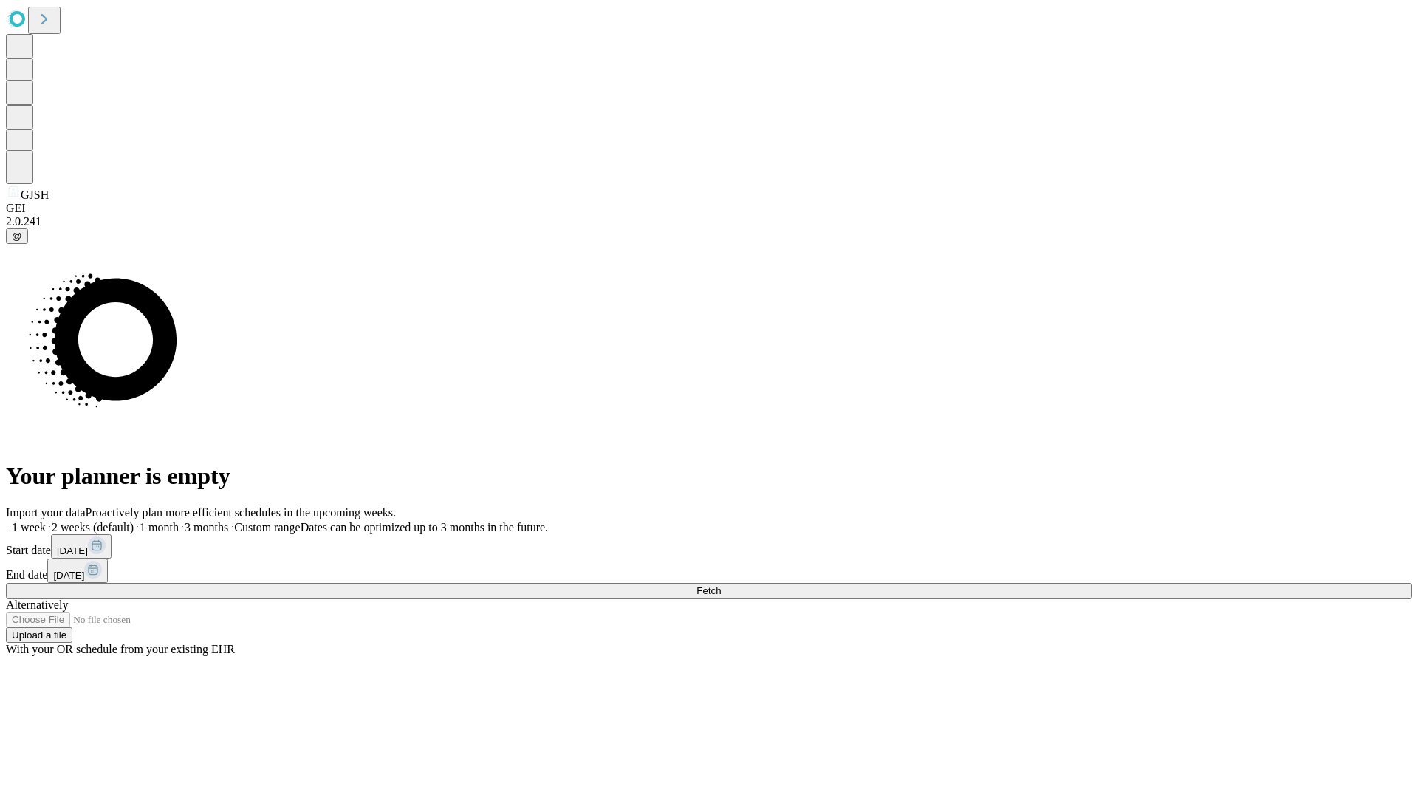
click at [721, 585] on span "Fetch" at bounding box center [709, 590] width 24 height 11
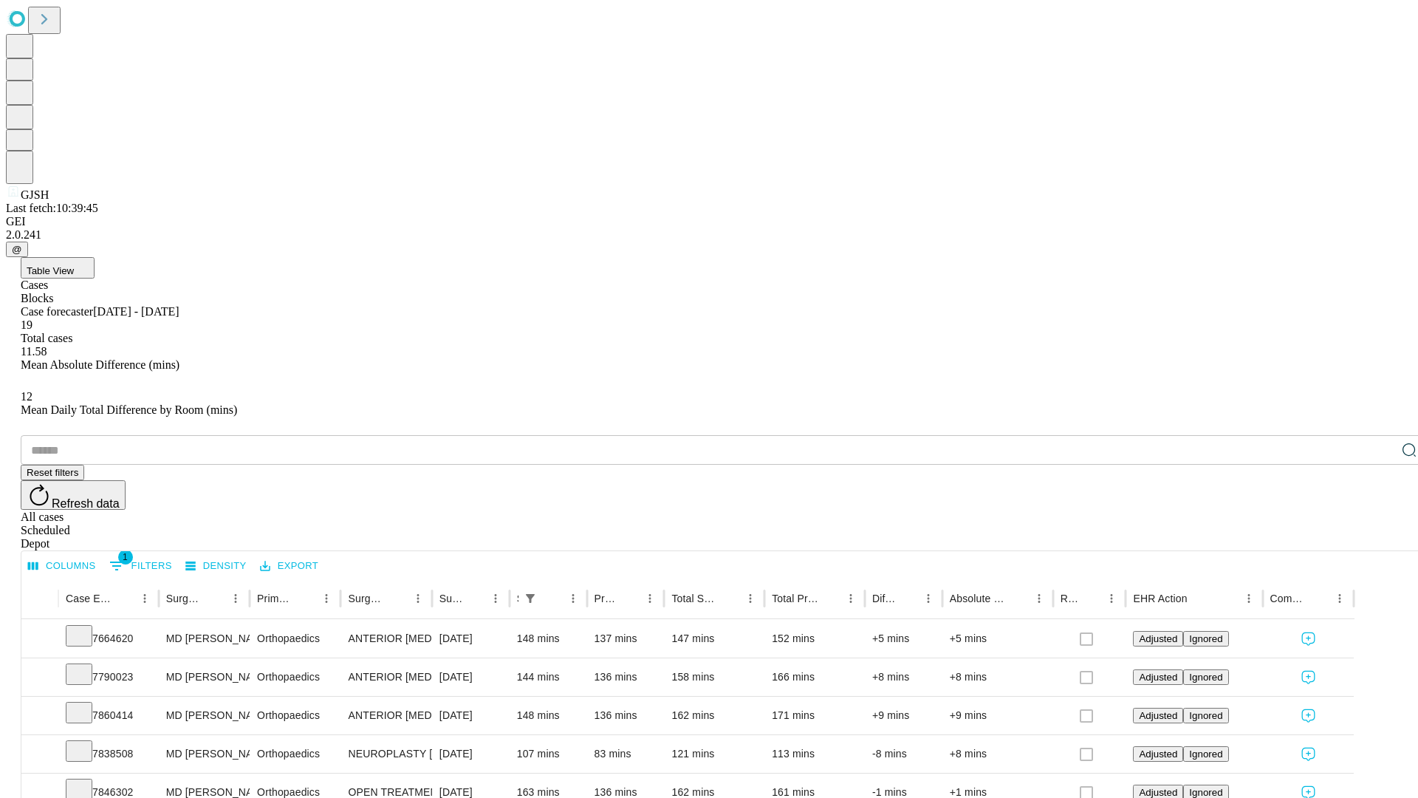
click at [74, 265] on span "Table View" at bounding box center [50, 270] width 47 height 11
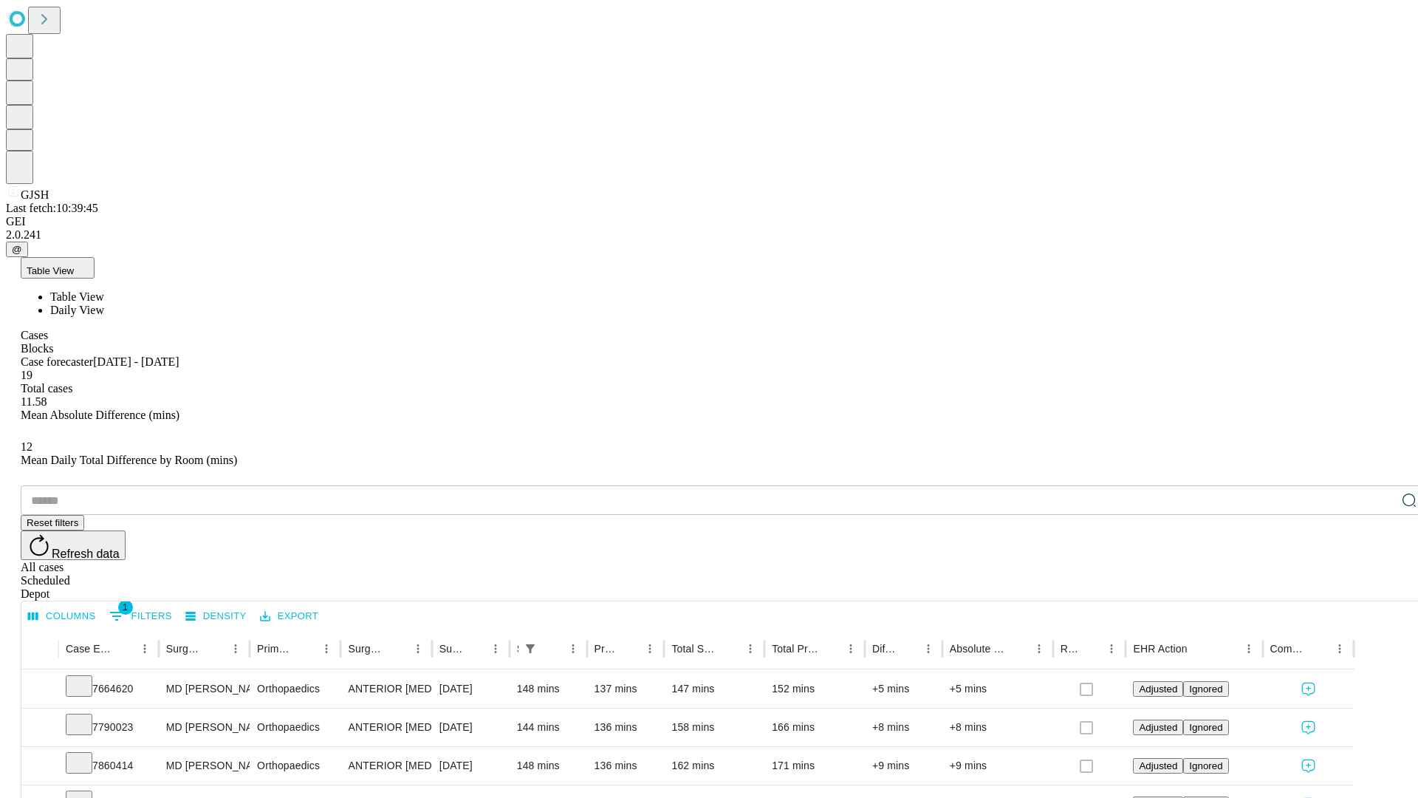
click at [104, 304] on span "Daily View" at bounding box center [77, 310] width 54 height 13
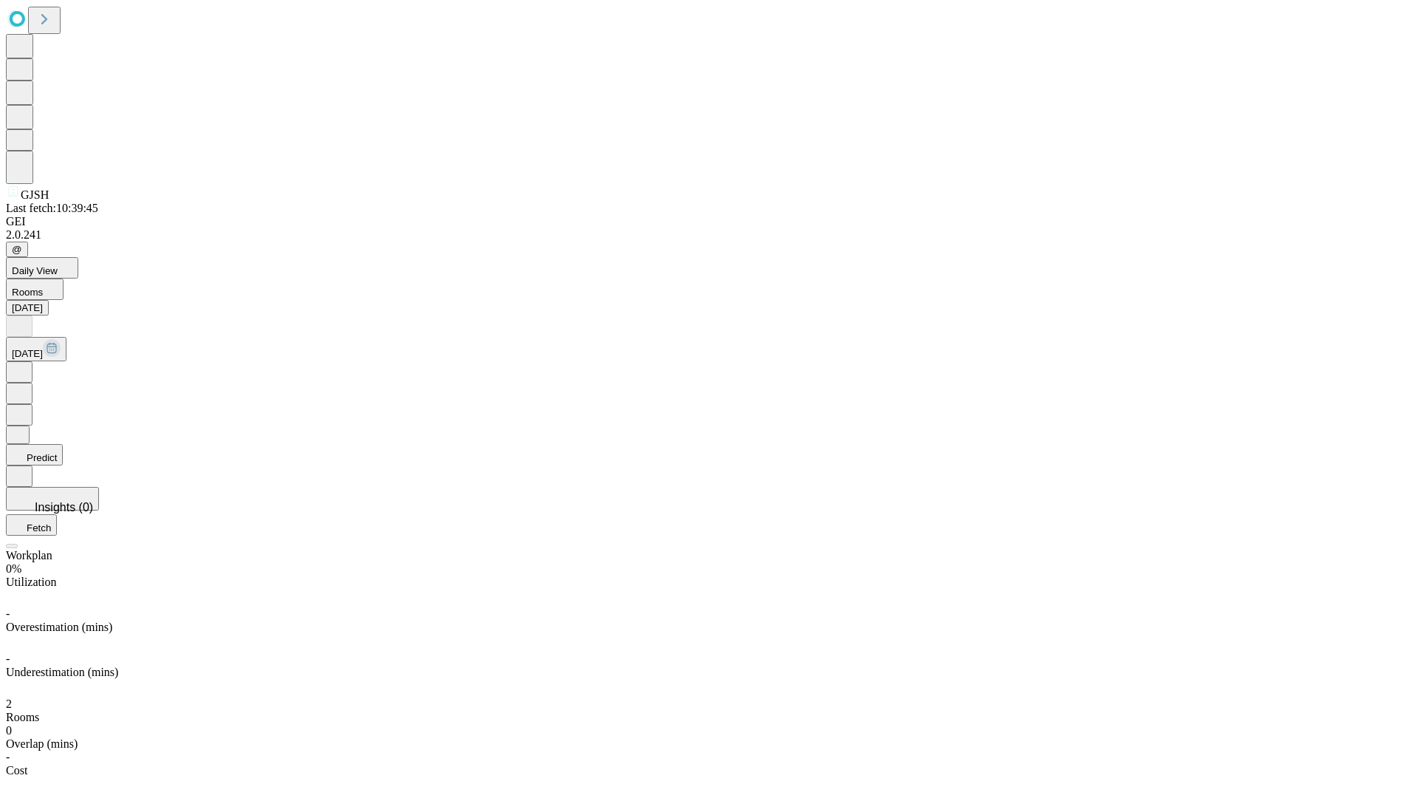
click at [63, 444] on button "Predict" at bounding box center [34, 454] width 57 height 21
